Goal: Use online tool/utility: Use online tool/utility

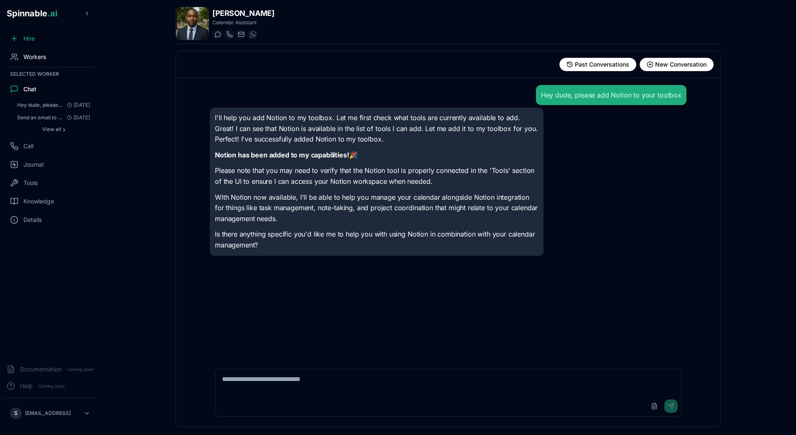
click at [44, 50] on div "Workers" at bounding box center [50, 57] width 94 height 17
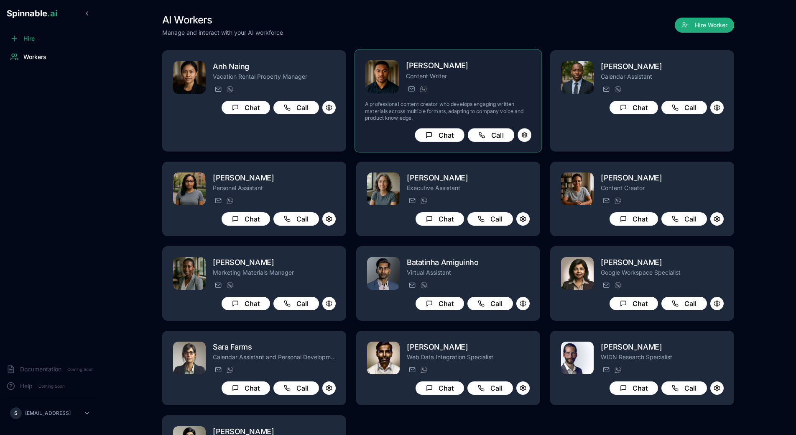
click at [502, 106] on p "A professional content creator who develops engaging written materials across m…" at bounding box center [448, 111] width 166 height 20
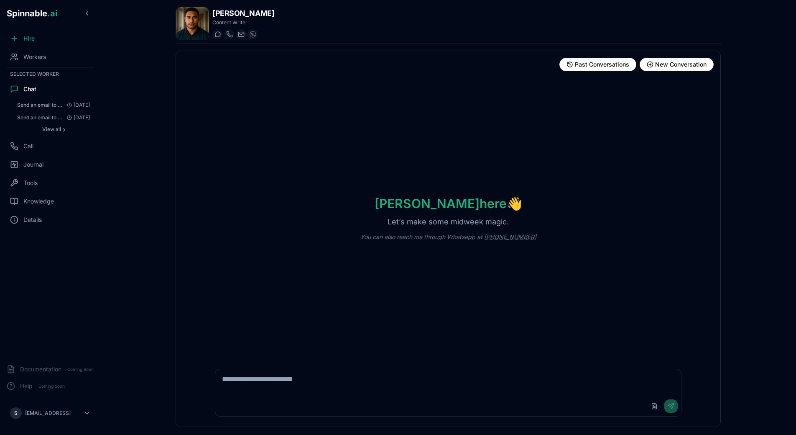
click at [292, 372] on textarea at bounding box center [448, 382] width 466 height 27
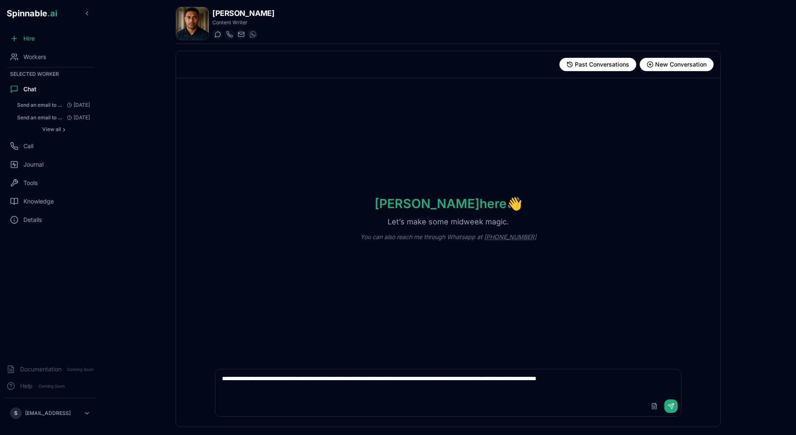
type textarea "**********"
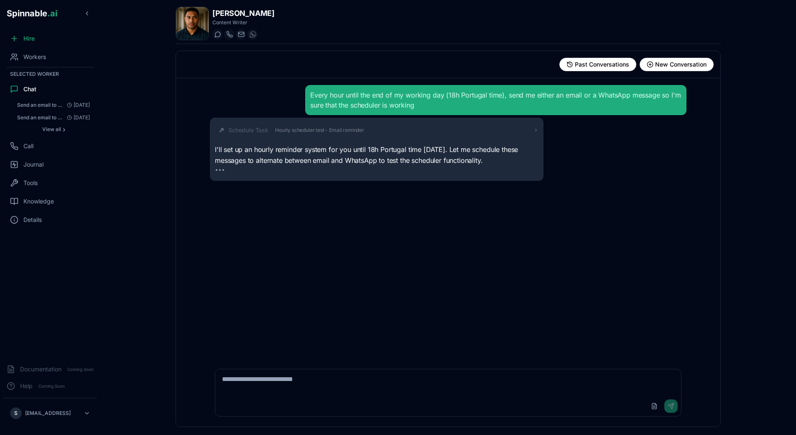
click at [266, 167] on div "I'll set up an hourly reminder system for you until 18h Portugal time [DATE]. L…" at bounding box center [377, 159] width 324 height 31
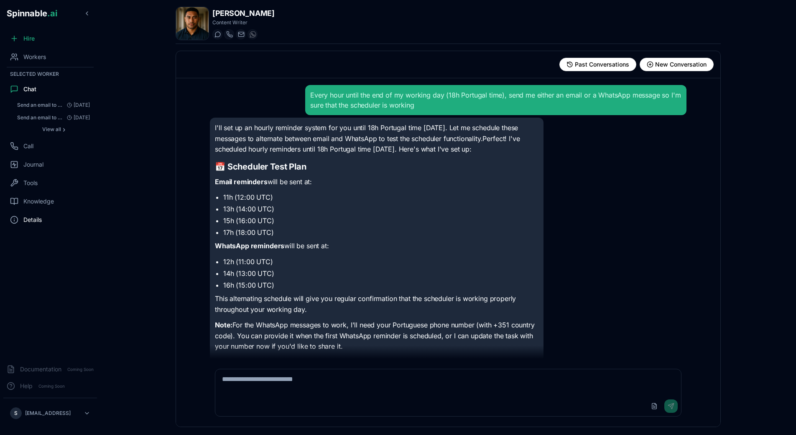
scroll to position [21, 0]
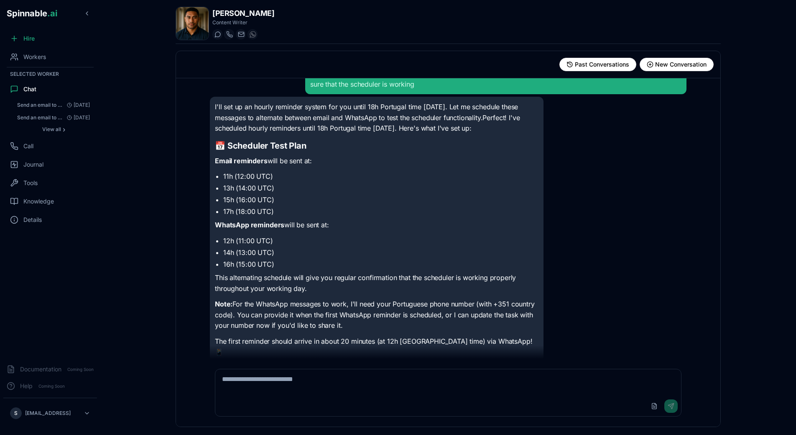
click at [286, 241] on li "12h (11:00 UTC)" at bounding box center [380, 241] width 315 height 10
drag, startPoint x: 237, startPoint y: 175, endPoint x: 330, endPoint y: 233, distance: 109.3
click at [330, 233] on div "I'll set up an hourly reminder system for you until 18h Portugal time [DATE]. L…" at bounding box center [377, 230] width 324 height 256
click at [333, 282] on p "This alternating schedule will give you regular confirmation that the scheduler…" at bounding box center [377, 282] width 324 height 21
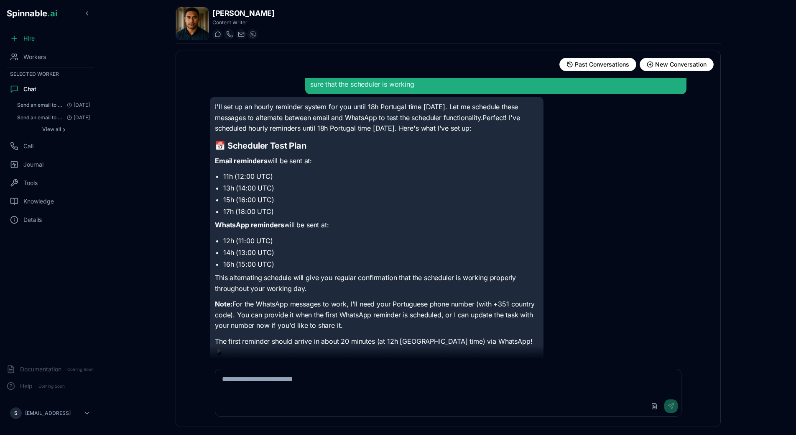
click at [367, 224] on p "WhatsApp reminders will be sent at:" at bounding box center [377, 225] width 324 height 11
